Goal: Navigation & Orientation: Find specific page/section

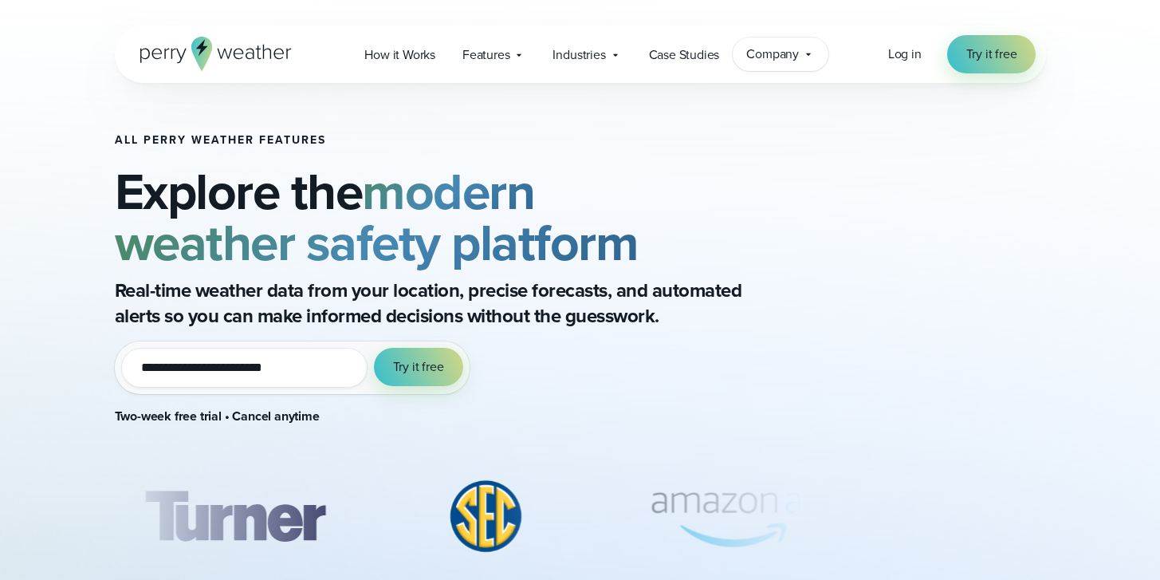
click at [749, 53] on span "Company" at bounding box center [772, 54] width 53 height 19
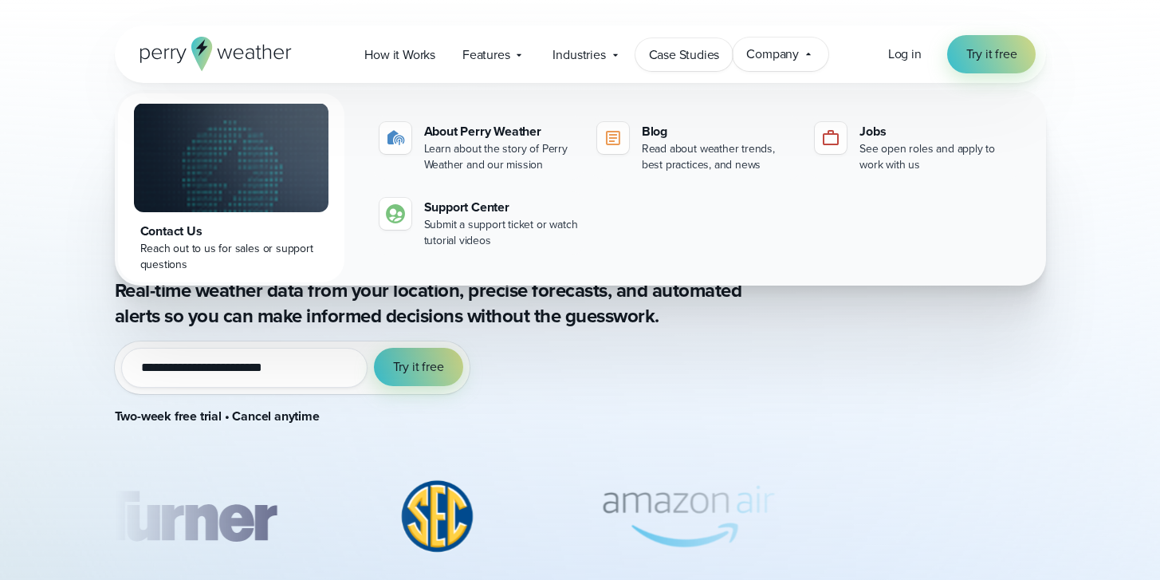
click at [668, 63] on span "Case Studies" at bounding box center [684, 54] width 71 height 19
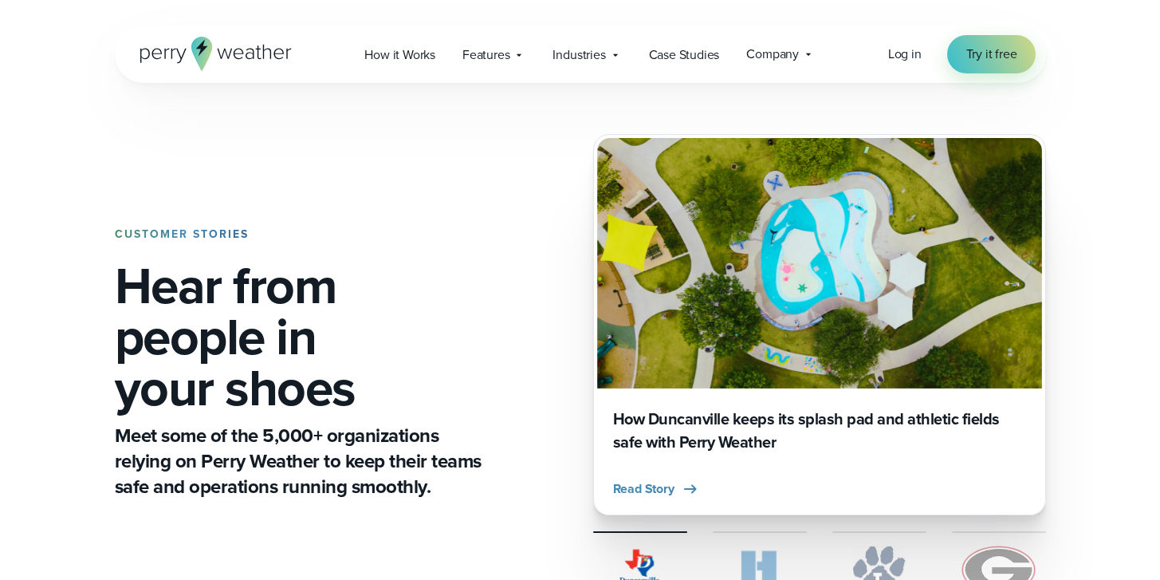
click at [546, 61] on div "Industries Featured Case Study How PGA of America is Prioritizing Golfer Safety…" at bounding box center [587, 54] width 96 height 33
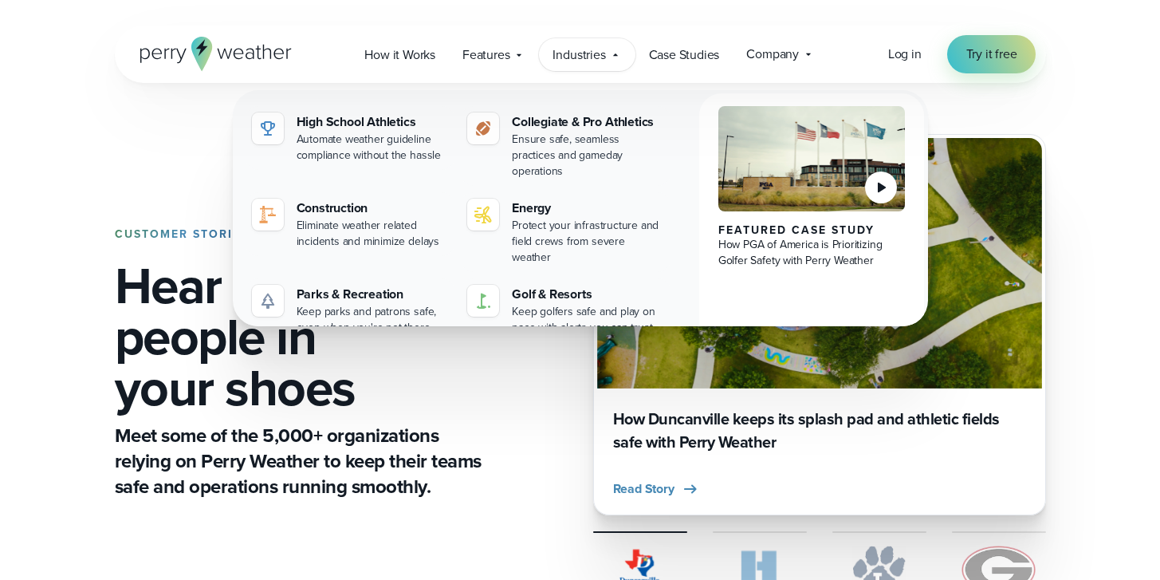
click at [482, 72] on div "Open Menu Log in Try it free How it Works" at bounding box center [580, 54] width 931 height 57
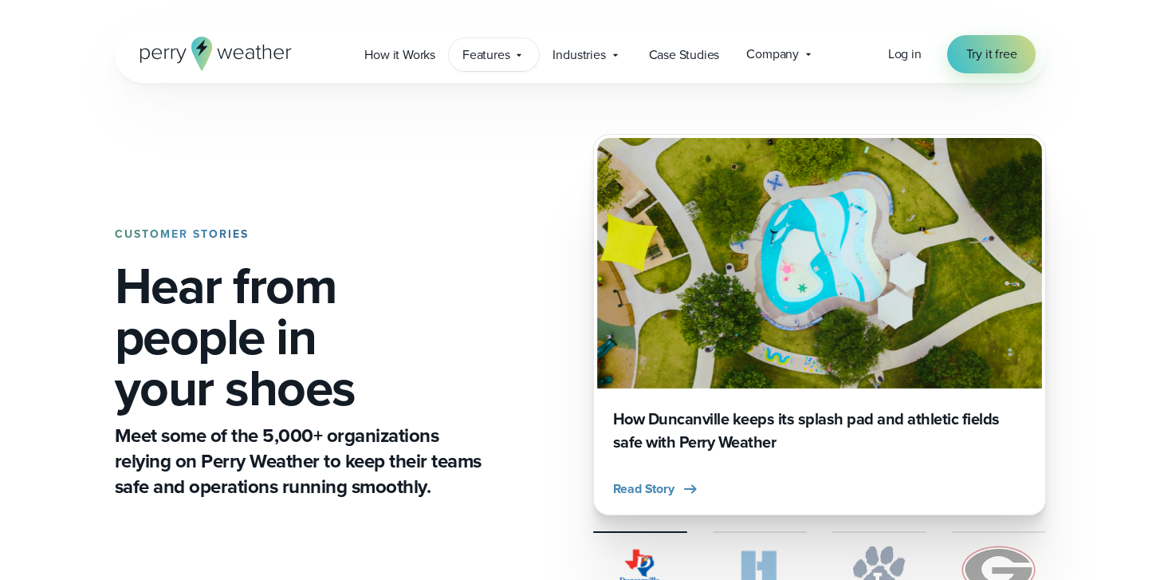
click at [482, 57] on span "Features" at bounding box center [485, 54] width 47 height 19
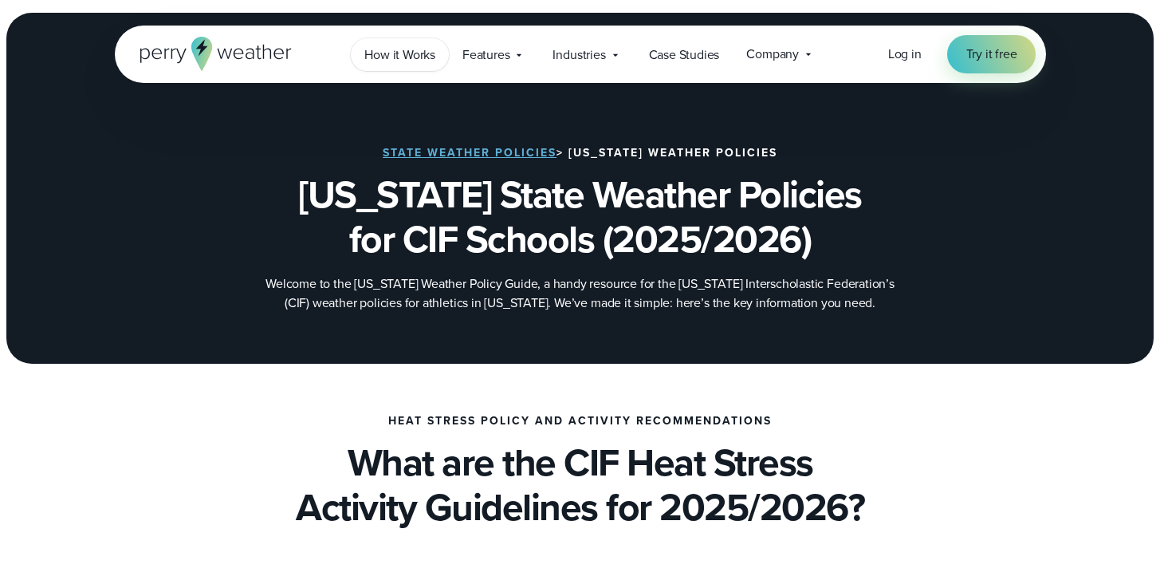
click at [388, 62] on span "How it Works" at bounding box center [399, 54] width 71 height 19
